Goal: Information Seeking & Learning: Learn about a topic

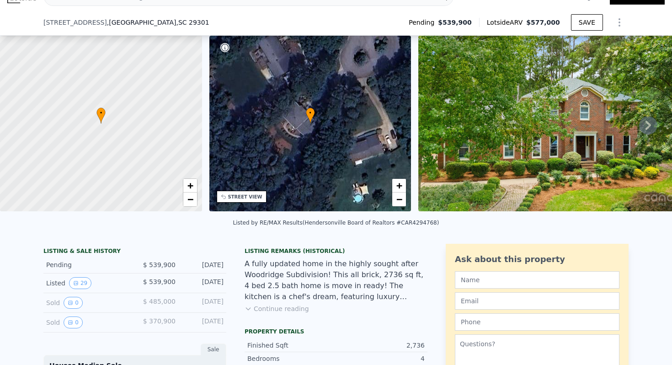
scroll to position [91, 0]
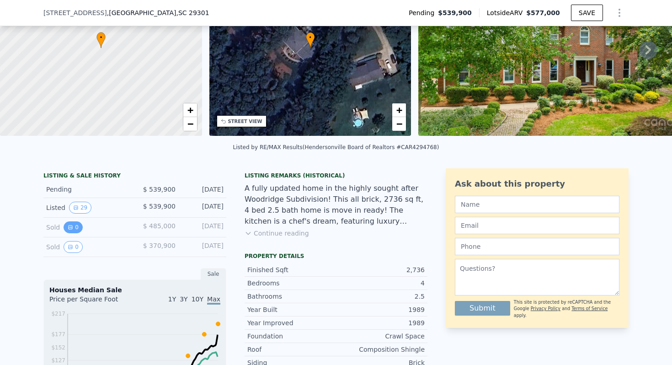
click at [77, 228] on button "0" at bounding box center [73, 227] width 19 height 12
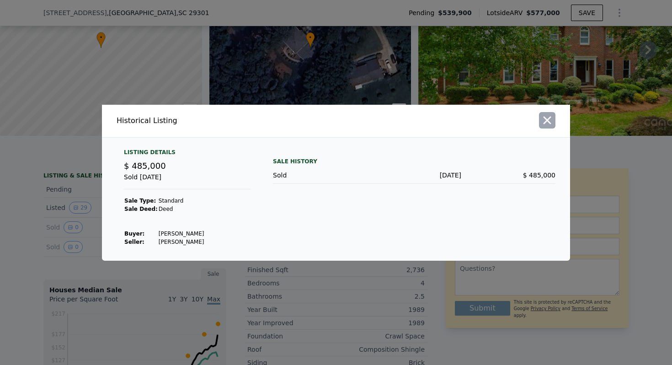
click at [548, 119] on icon "button" at bounding box center [548, 120] width 8 height 8
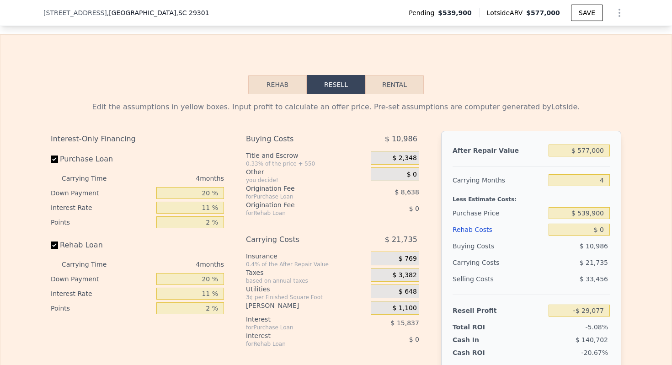
scroll to position [1352, 0]
click at [288, 92] on button "Rehab" at bounding box center [277, 84] width 59 height 19
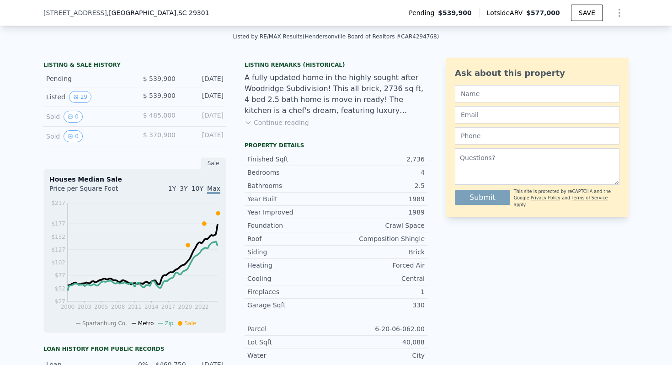
scroll to position [0, 0]
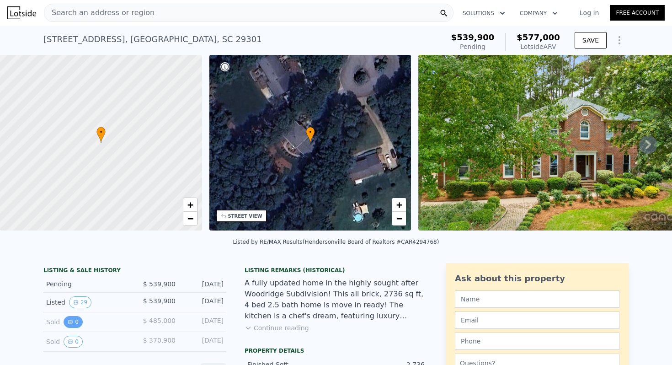
click at [77, 323] on button "0" at bounding box center [73, 322] width 19 height 12
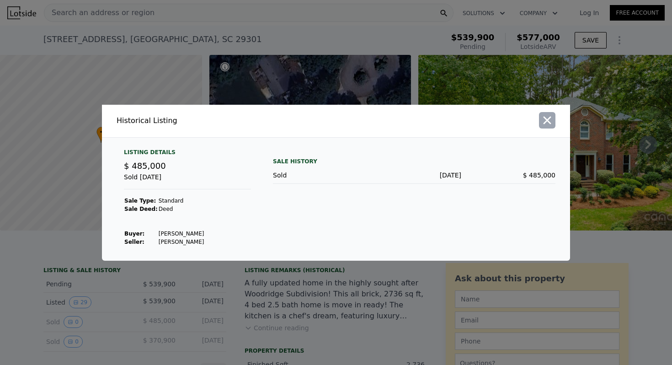
click at [542, 118] on icon "button" at bounding box center [547, 120] width 13 height 13
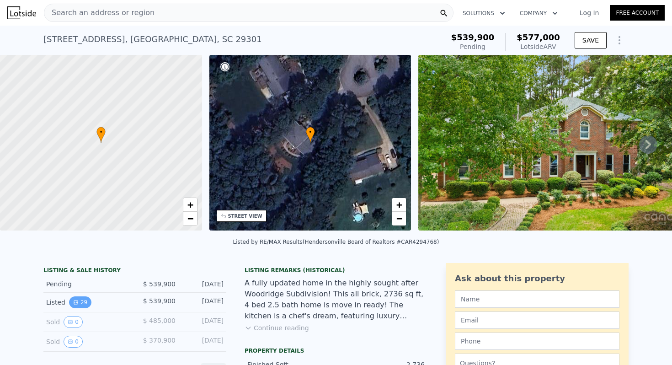
click at [87, 299] on button "29" at bounding box center [80, 302] width 22 height 12
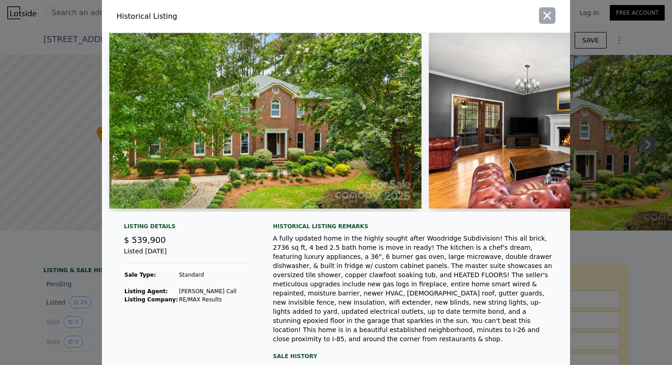
click at [546, 20] on icon "button" at bounding box center [547, 15] width 13 height 13
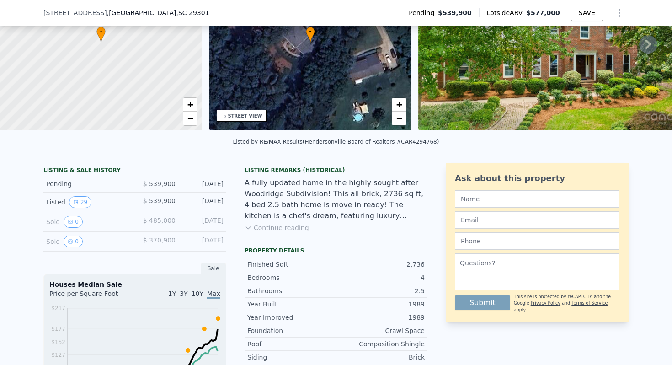
scroll to position [112, 0]
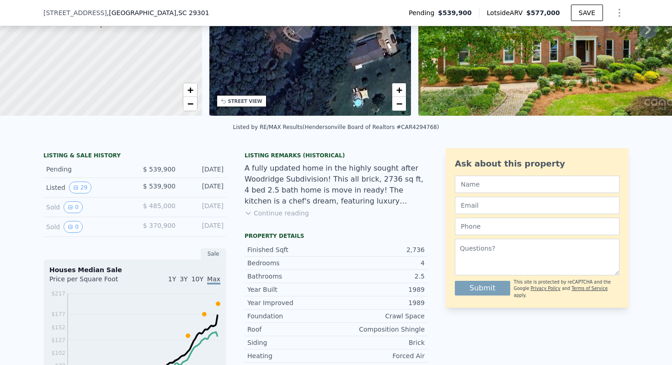
drag, startPoint x: 344, startPoint y: 213, endPoint x: 317, endPoint y: 212, distance: 27.0
click at [343, 213] on div "Listing Remarks (Historical) A fully updated home in the highly sought after Wo…" at bounding box center [336, 190] width 183 height 77
click at [291, 210] on button "Continue reading" at bounding box center [277, 212] width 64 height 9
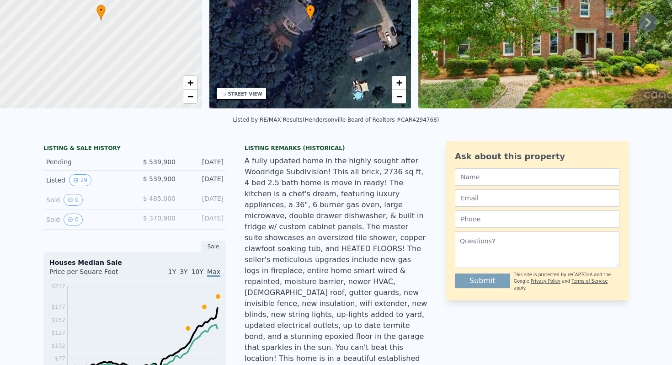
scroll to position [0, 0]
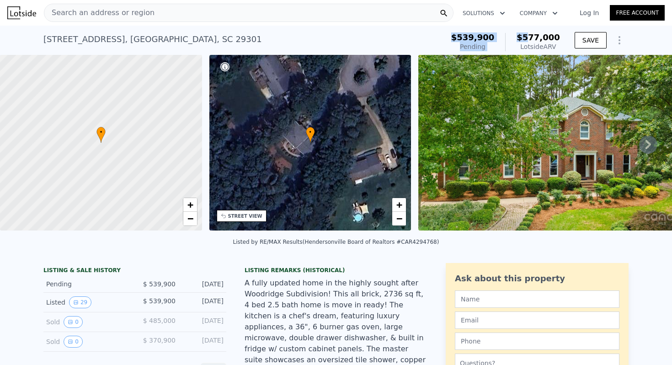
drag, startPoint x: 458, startPoint y: 38, endPoint x: 533, endPoint y: 38, distance: 75.0
click at [533, 39] on div "$539,900 Pending $577,000 Lotside ARV" at bounding box center [506, 42] width 116 height 26
click at [533, 38] on span "$577,000" at bounding box center [538, 37] width 43 height 10
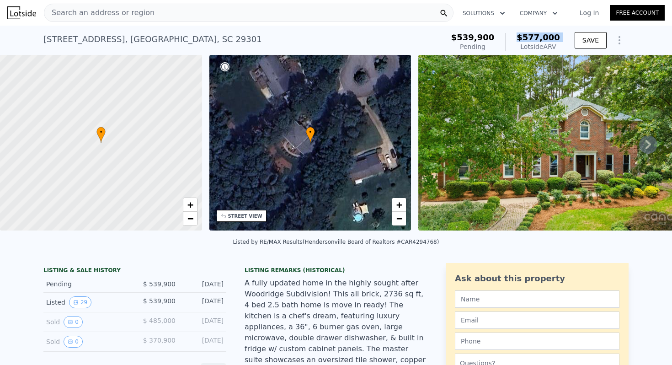
click at [533, 38] on span "$577,000" at bounding box center [538, 37] width 43 height 10
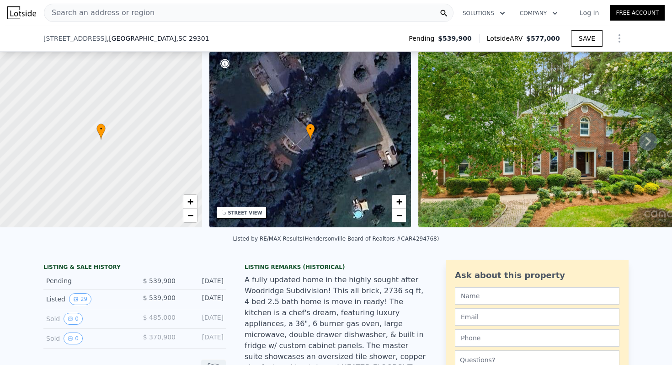
scroll to position [165, 0]
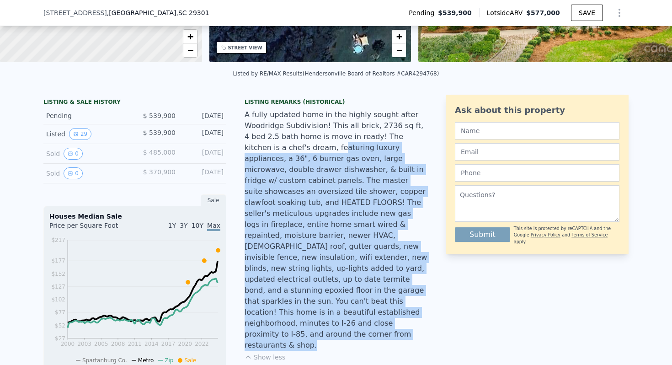
drag, startPoint x: 277, startPoint y: 150, endPoint x: 336, endPoint y: 322, distance: 181.2
click at [336, 322] on div "Listing Remarks (Historical) A fully updated home in the highly sought after Wo…" at bounding box center [336, 235] width 183 height 274
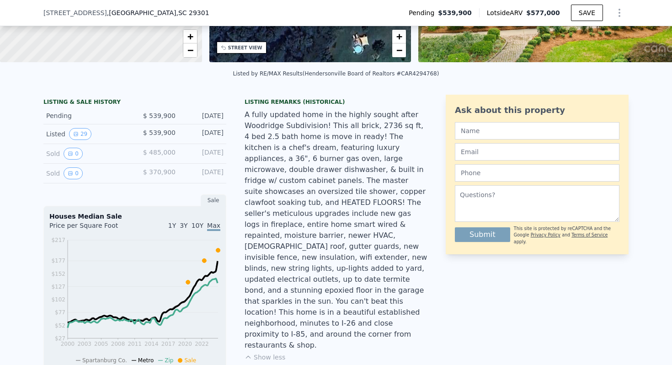
click at [347, 290] on div "A fully updated home in the highly sought after Woodridge Subdivision! This all…" at bounding box center [336, 229] width 183 height 241
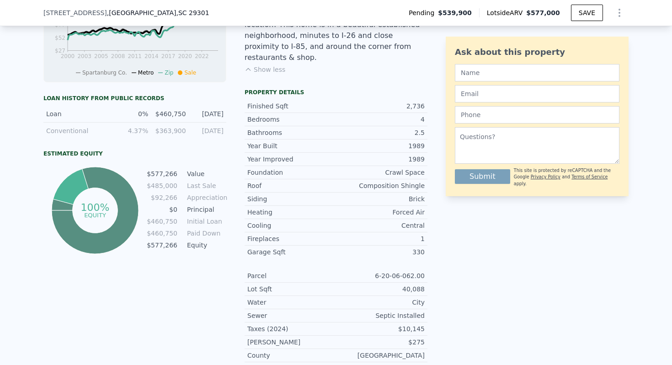
scroll to position [453, 0]
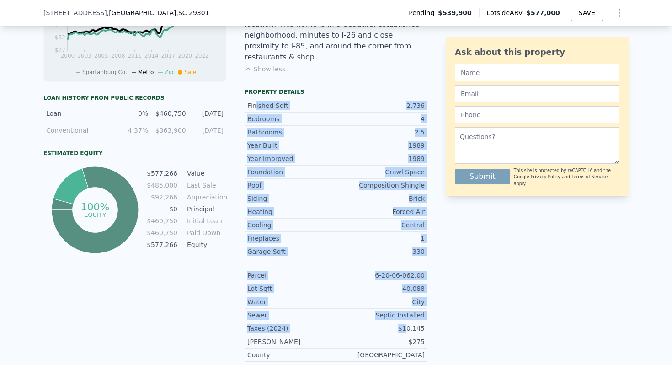
drag, startPoint x: 255, startPoint y: 75, endPoint x: 410, endPoint y: 298, distance: 271.7
click at [410, 298] on div "Finished Sqft 2,736 Bedrooms 4 Bathrooms 2.5 Year Built 1989 Year Improved 1989…" at bounding box center [336, 235] width 183 height 279
click at [410, 324] on div "$10,145" at bounding box center [380, 328] width 89 height 9
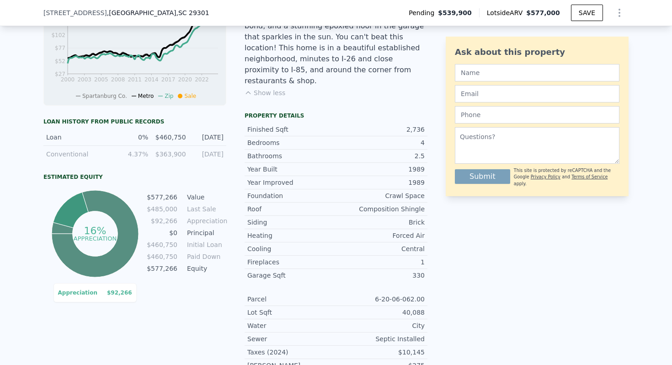
scroll to position [432, 0]
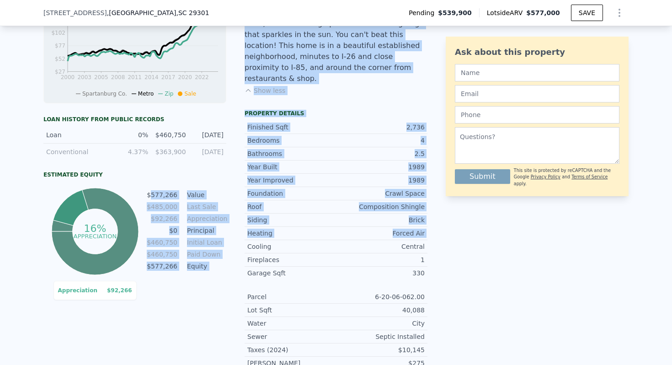
drag, startPoint x: 151, startPoint y: 191, endPoint x: 240, endPoint y: 211, distance: 90.9
click at [241, 213] on div "LISTING & SALE HISTORY Pending $ 539,900 [DATE] Listed 29 $ 539,900 [DATE] Sold…" at bounding box center [235, 115] width 384 height 575
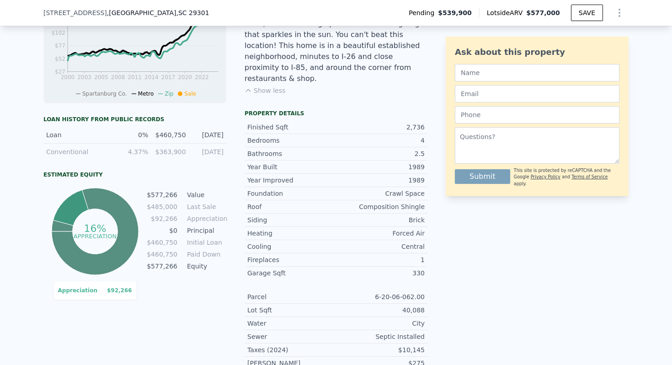
click at [192, 240] on td "Initial Loan" at bounding box center [205, 242] width 41 height 10
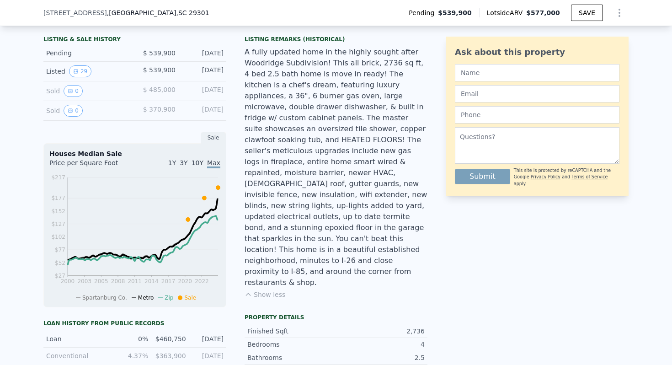
scroll to position [226, 0]
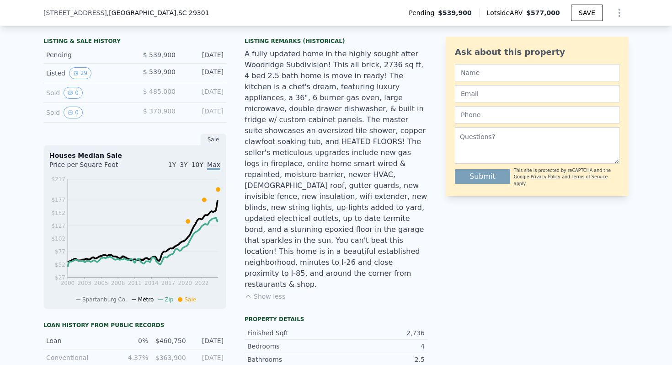
click at [197, 167] on span "10Y" at bounding box center [198, 164] width 12 height 7
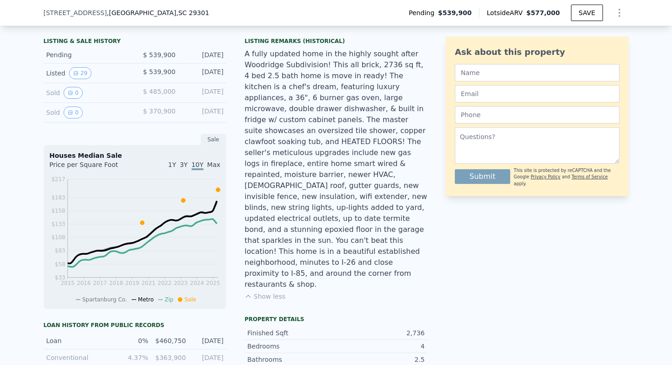
click at [209, 163] on span "Max" at bounding box center [213, 164] width 13 height 7
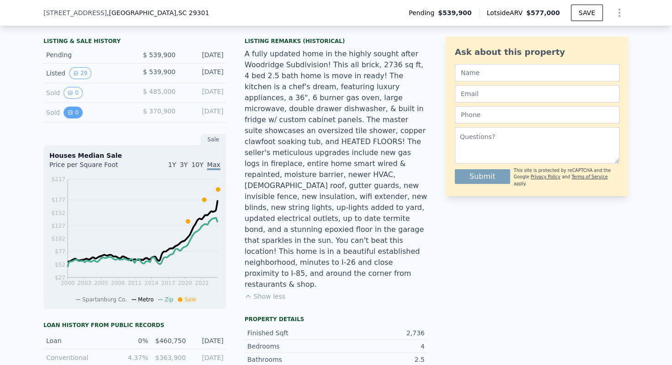
click at [69, 113] on icon "View historical data" at bounding box center [71, 113] width 4 height 4
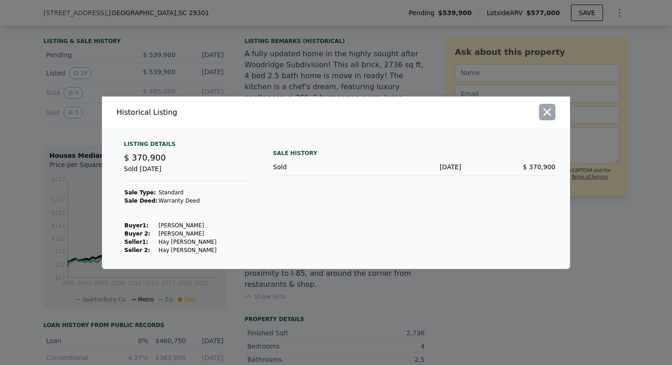
click at [549, 109] on icon "button" at bounding box center [548, 112] width 8 height 8
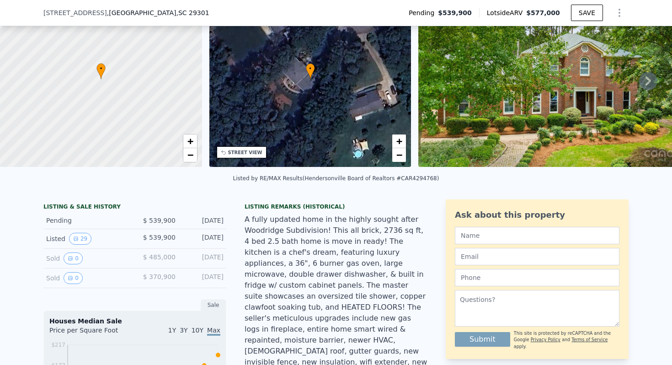
scroll to position [0, 0]
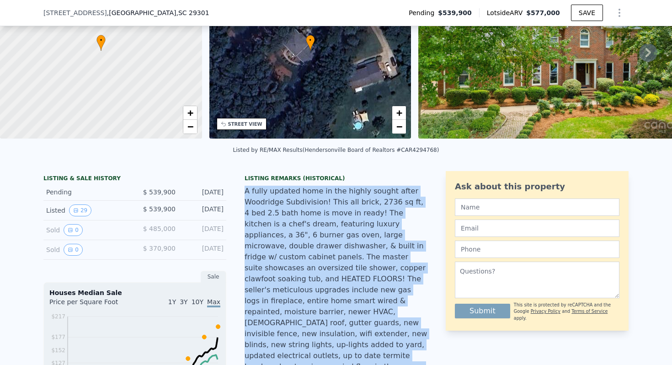
click at [270, 228] on div "A fully updated home in the highly sought after Woodridge Subdivision! This all…" at bounding box center [336, 306] width 183 height 241
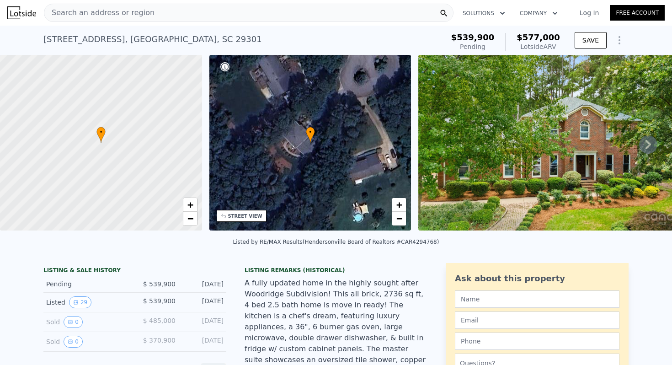
click at [226, 69] on icon at bounding box center [224, 66] width 9 height 9
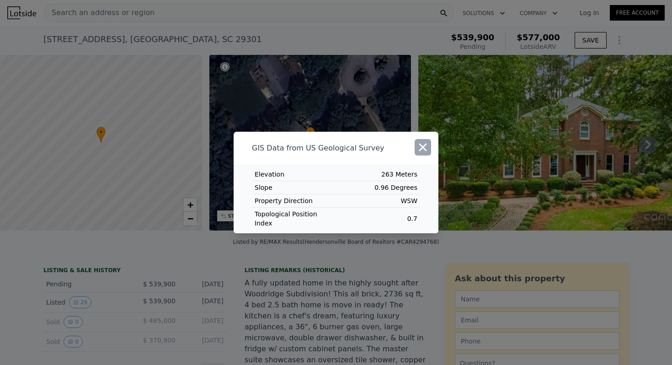
click at [427, 154] on icon "button" at bounding box center [422, 147] width 13 height 13
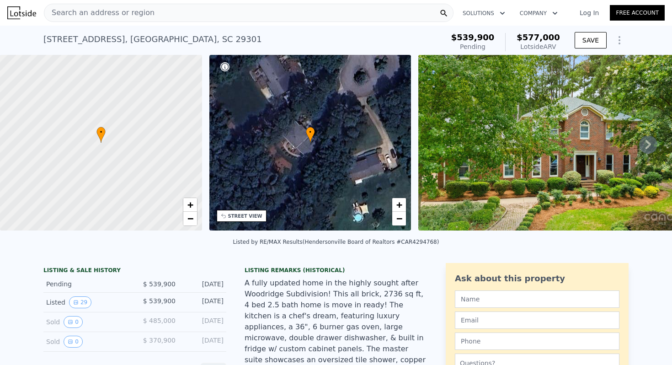
click at [228, 63] on div at bounding box center [224, 66] width 9 height 9
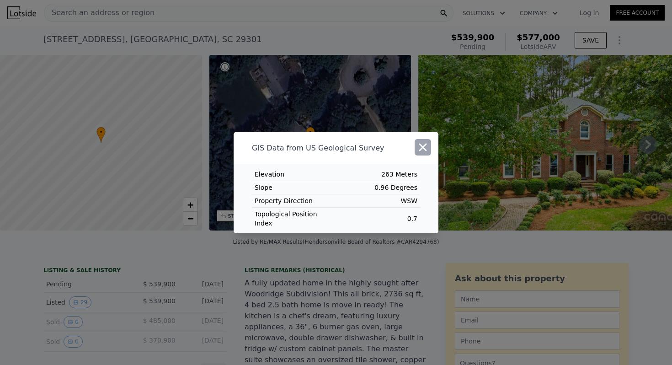
click at [429, 154] on button "button" at bounding box center [423, 147] width 16 height 16
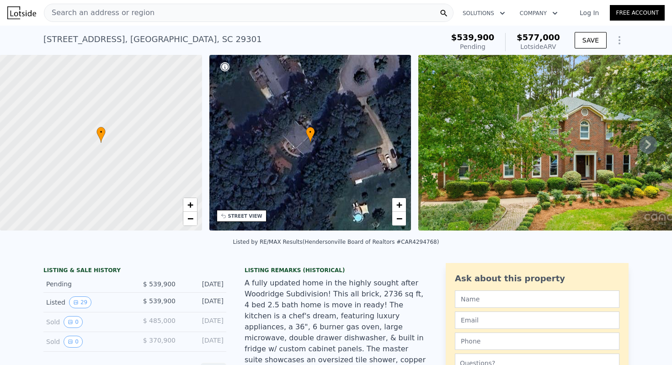
click at [169, 15] on div "Search an address or region" at bounding box center [249, 13] width 410 height 18
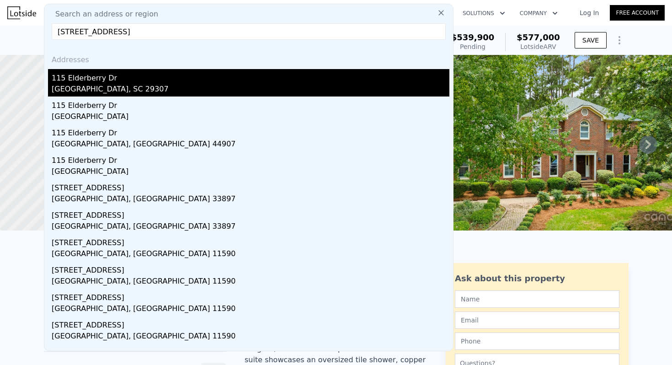
type input "[STREET_ADDRESS]"
click at [78, 86] on div "[GEOGRAPHIC_DATA], SC 29307" at bounding box center [251, 90] width 398 height 13
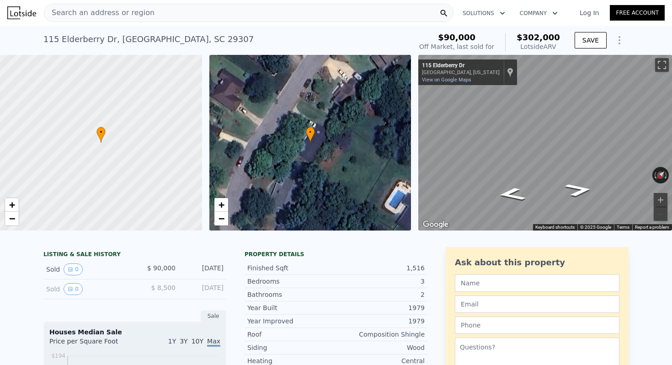
click at [123, 11] on span "Search an address or region" at bounding box center [99, 12] width 110 height 11
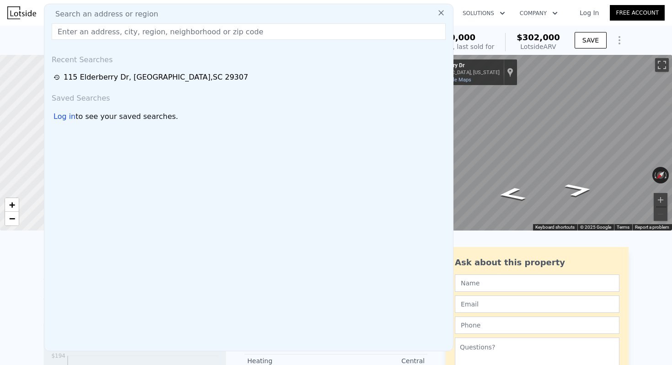
click at [117, 32] on input "text" at bounding box center [249, 31] width 394 height 16
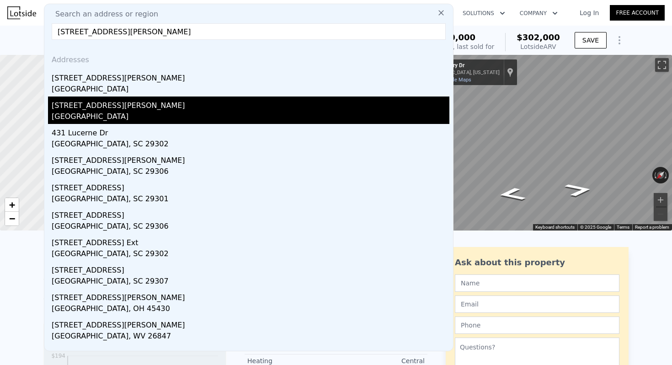
type input "[STREET_ADDRESS][PERSON_NAME]"
click at [90, 115] on div "[GEOGRAPHIC_DATA]" at bounding box center [251, 117] width 398 height 13
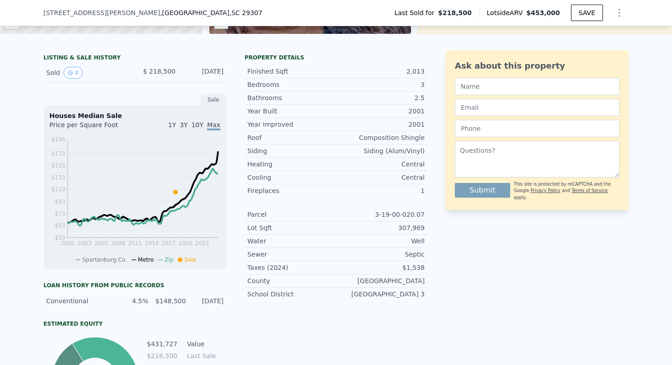
scroll to position [193, 0]
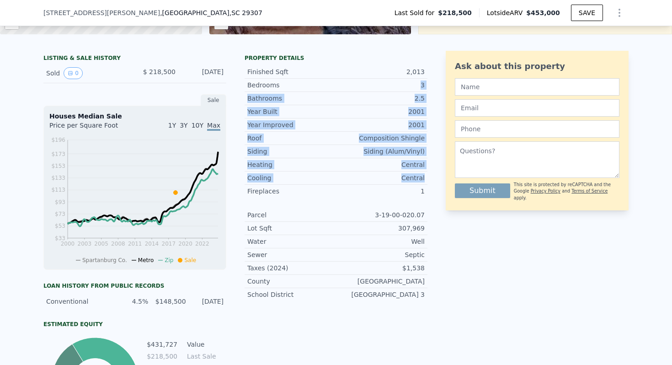
drag, startPoint x: 433, startPoint y: 182, endPoint x: 351, endPoint y: 80, distance: 131.0
click at [351, 80] on div "LISTING & SALE HISTORY Sold 0 $ 218,500 [DATE] Sale Houses Median Sale Price pe…" at bounding box center [335, 239] width 585 height 376
click at [351, 80] on div "3" at bounding box center [380, 84] width 89 height 9
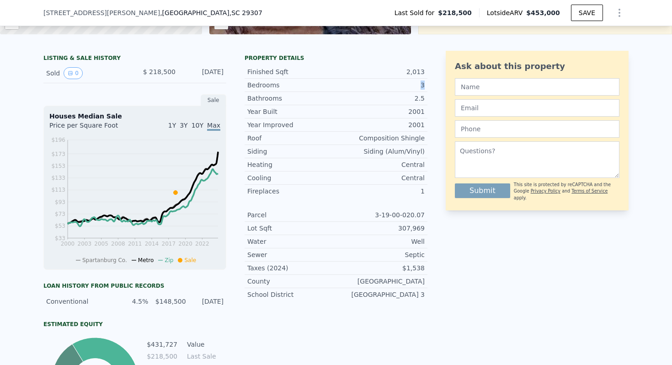
click at [351, 80] on div "3" at bounding box center [380, 84] width 89 height 9
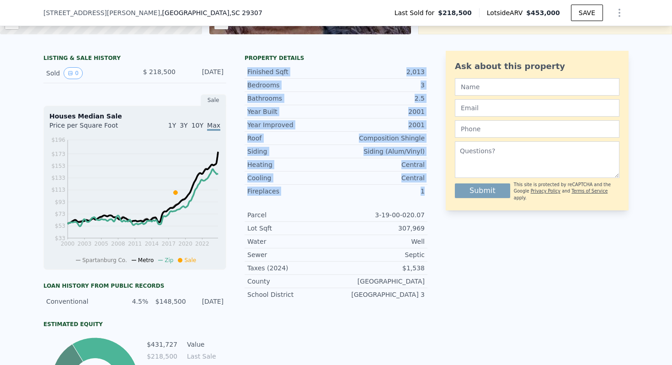
drag, startPoint x: 246, startPoint y: 71, endPoint x: 429, endPoint y: 188, distance: 217.1
click at [429, 188] on div "LISTING & SALE HISTORY Sold 0 $ 218,500 [DATE] Sale Houses Median Sale Price pe…" at bounding box center [335, 239] width 585 height 376
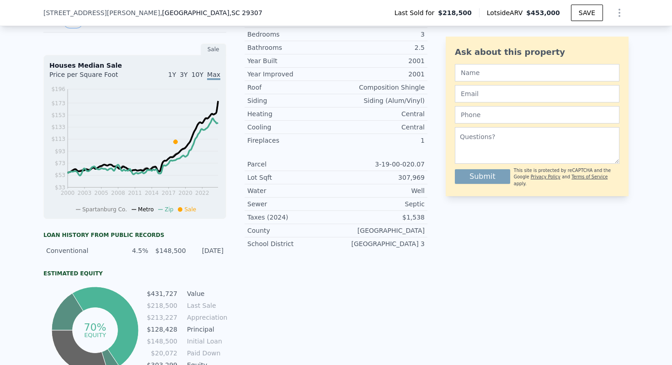
scroll to position [244, 0]
drag, startPoint x: 425, startPoint y: 244, endPoint x: 259, endPoint y: 141, distance: 195.3
click at [253, 141] on div "Year Improved 2001 Roof Composition Shingle Siding Siding (Alum/Vinyl) Heating …" at bounding box center [336, 158] width 183 height 183
click at [259, 141] on div "Fireplaces" at bounding box center [291, 139] width 89 height 9
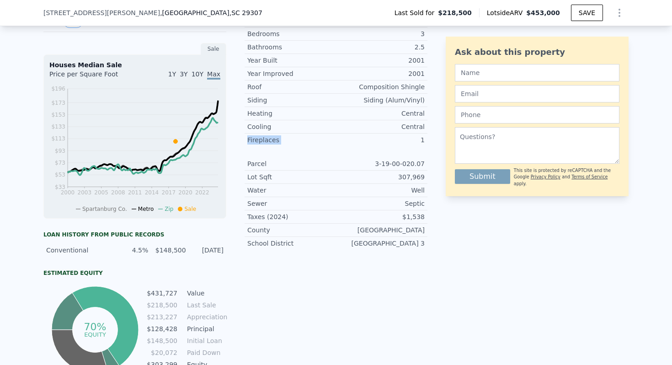
click at [259, 141] on div "Fireplaces" at bounding box center [291, 139] width 89 height 9
click at [258, 141] on div "Fireplaces" at bounding box center [291, 139] width 89 height 9
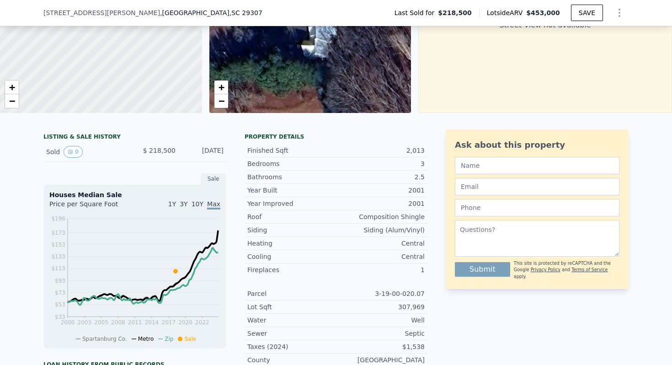
scroll to position [0, 0]
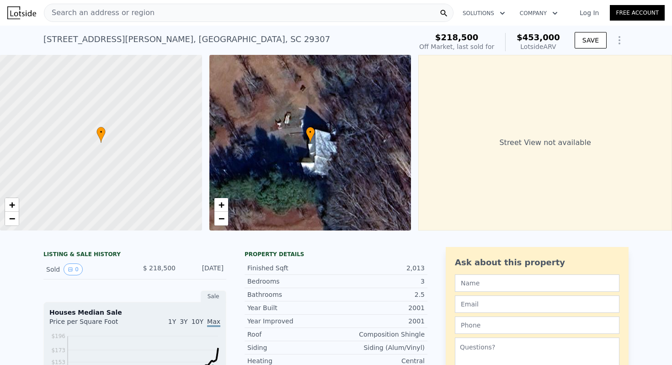
drag, startPoint x: 445, startPoint y: 39, endPoint x: 557, endPoint y: 48, distance: 112.3
click at [557, 48] on div "$218,500 Off Market, last sold for $453,000 Lotside ARV" at bounding box center [489, 42] width 141 height 18
click at [557, 48] on div "Lotside ARV" at bounding box center [538, 46] width 43 height 9
drag, startPoint x: 81, startPoint y: 136, endPoint x: 131, endPoint y: 128, distance: 50.1
click at [131, 128] on div at bounding box center [102, 140] width 242 height 211
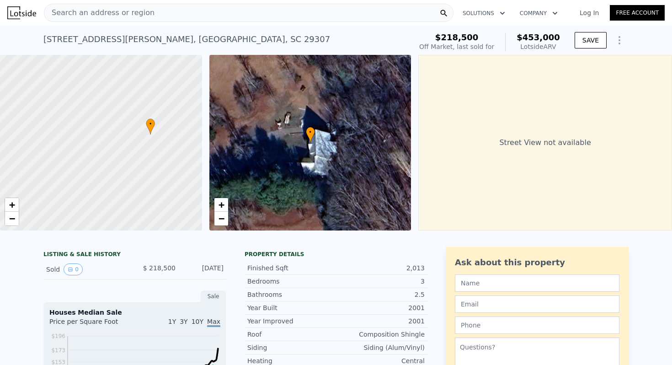
click at [117, 17] on span "Search an address or region" at bounding box center [99, 12] width 110 height 11
